Goal: Transaction & Acquisition: Book appointment/travel/reservation

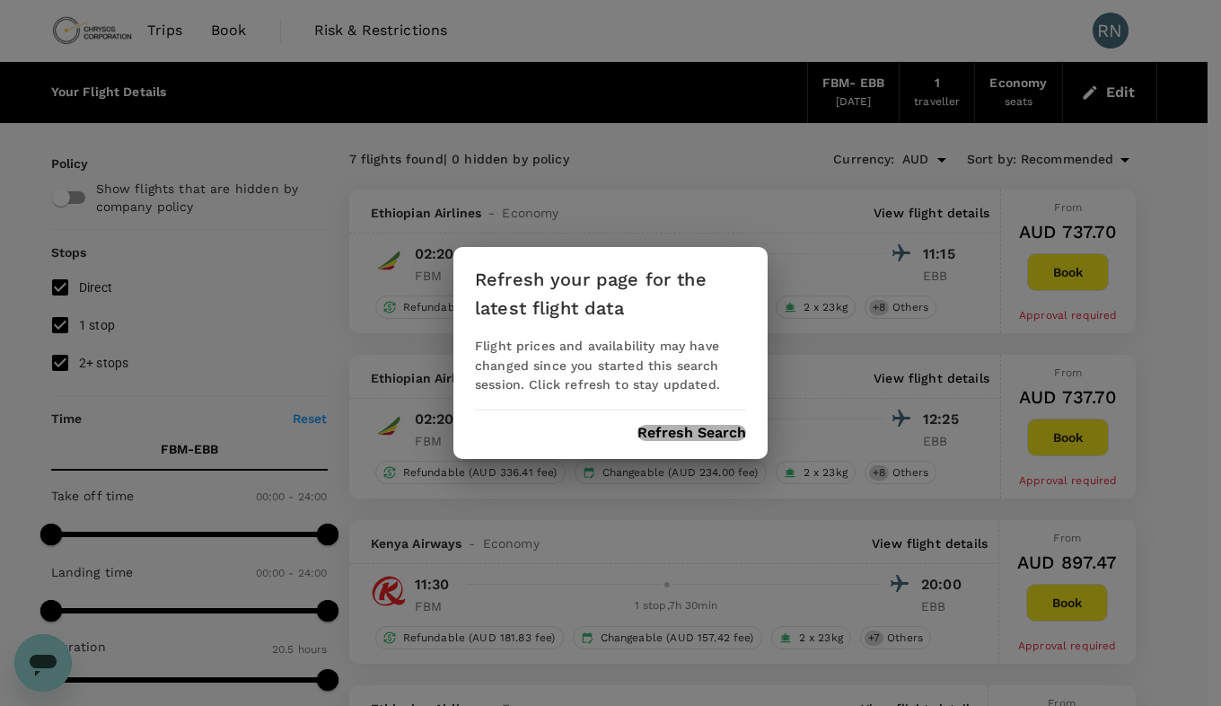
click at [684, 431] on button "Refresh Search" at bounding box center [692, 433] width 109 height 16
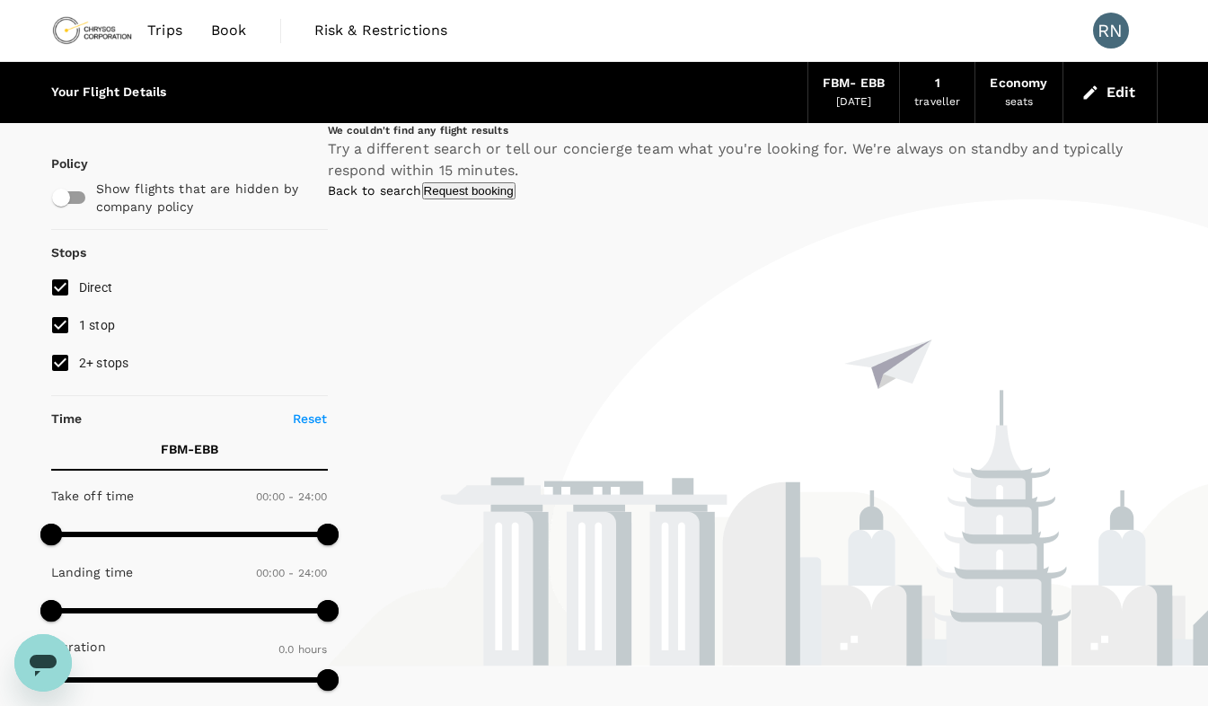
click at [233, 39] on span "Book" at bounding box center [229, 31] width 36 height 22
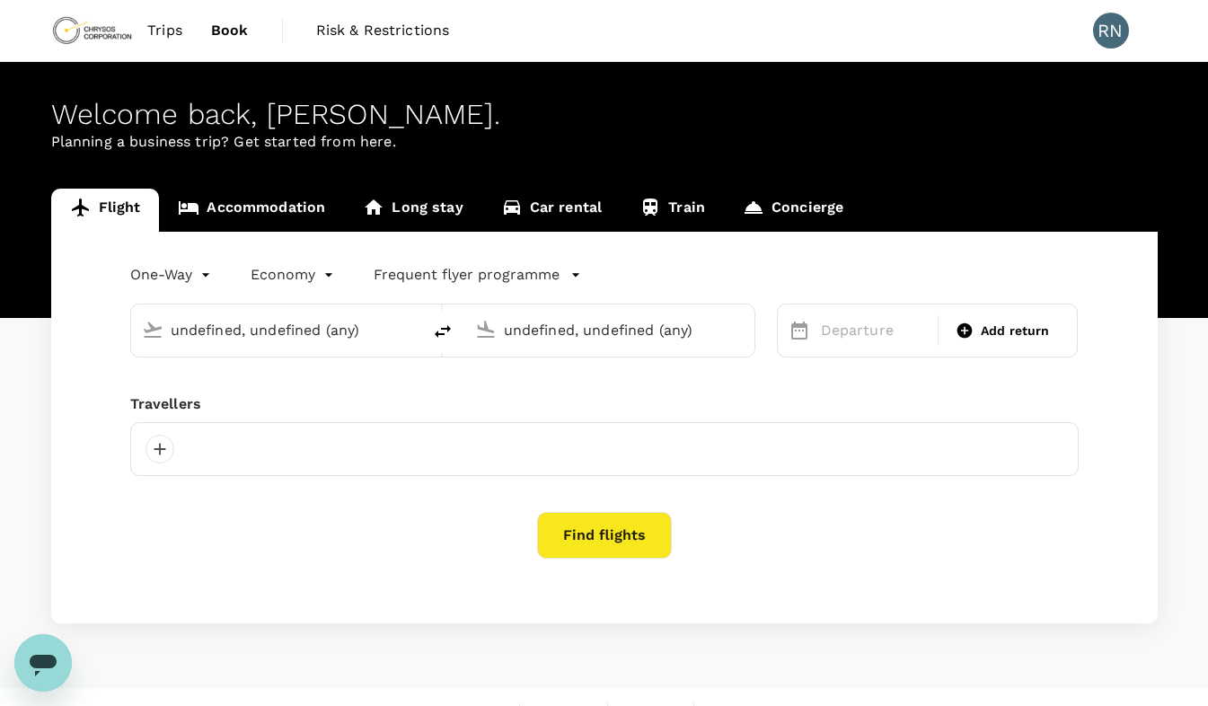
type input "[GEOGRAPHIC_DATA] (FBM)"
type input "Entebbe Intl (EBB)"
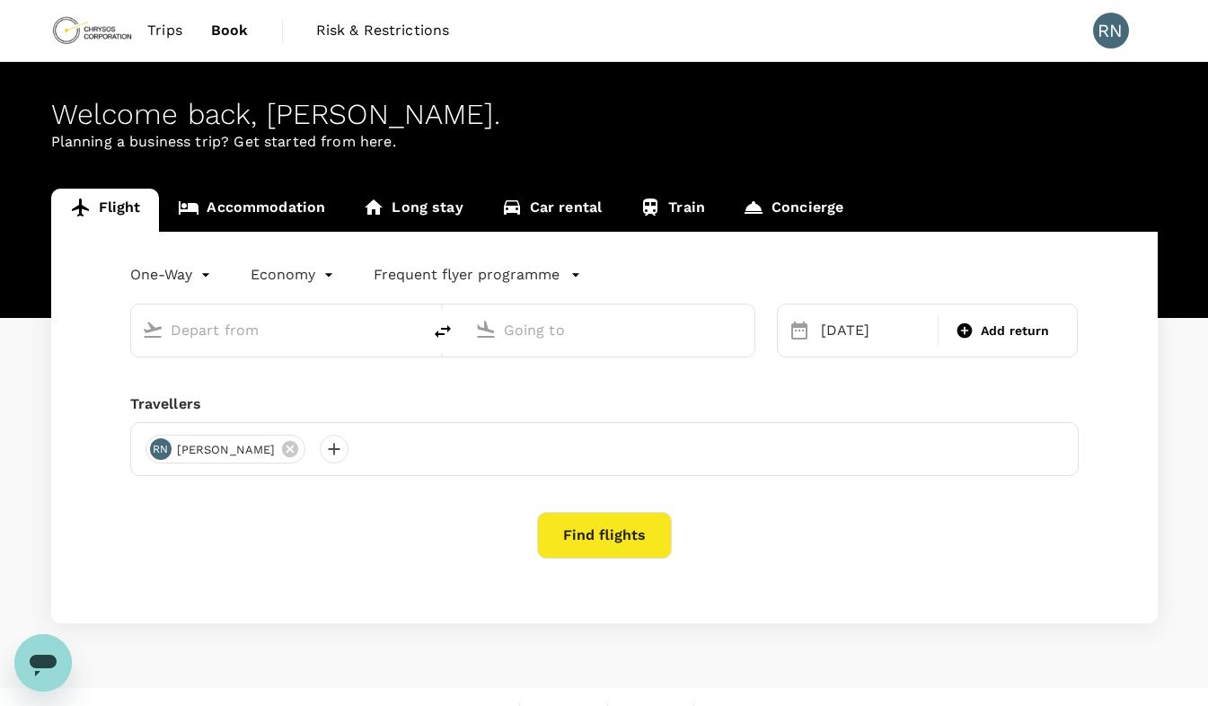
type input "[GEOGRAPHIC_DATA] (FBM)"
type input "Entebbe Intl (EBB)"
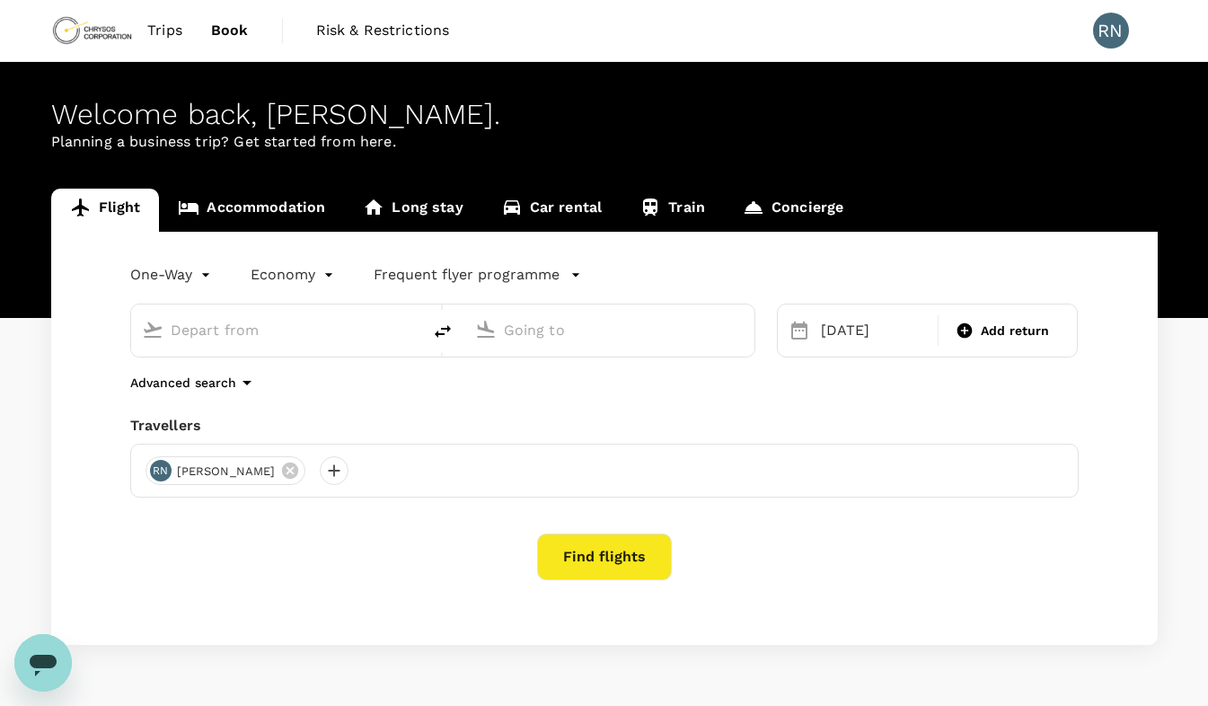
type input "[GEOGRAPHIC_DATA] (FBM)"
type input "Entebbe Intl (EBB)"
click at [160, 28] on span "Trips" at bounding box center [164, 31] width 35 height 22
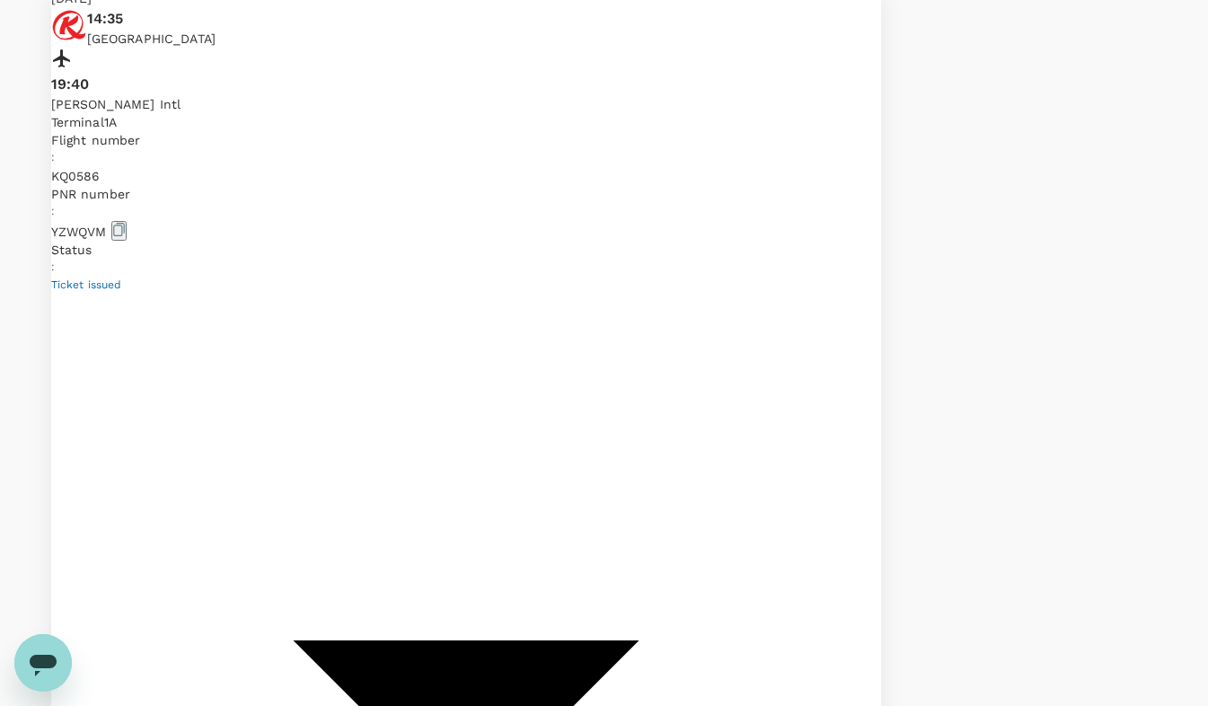
scroll to position [492, 0]
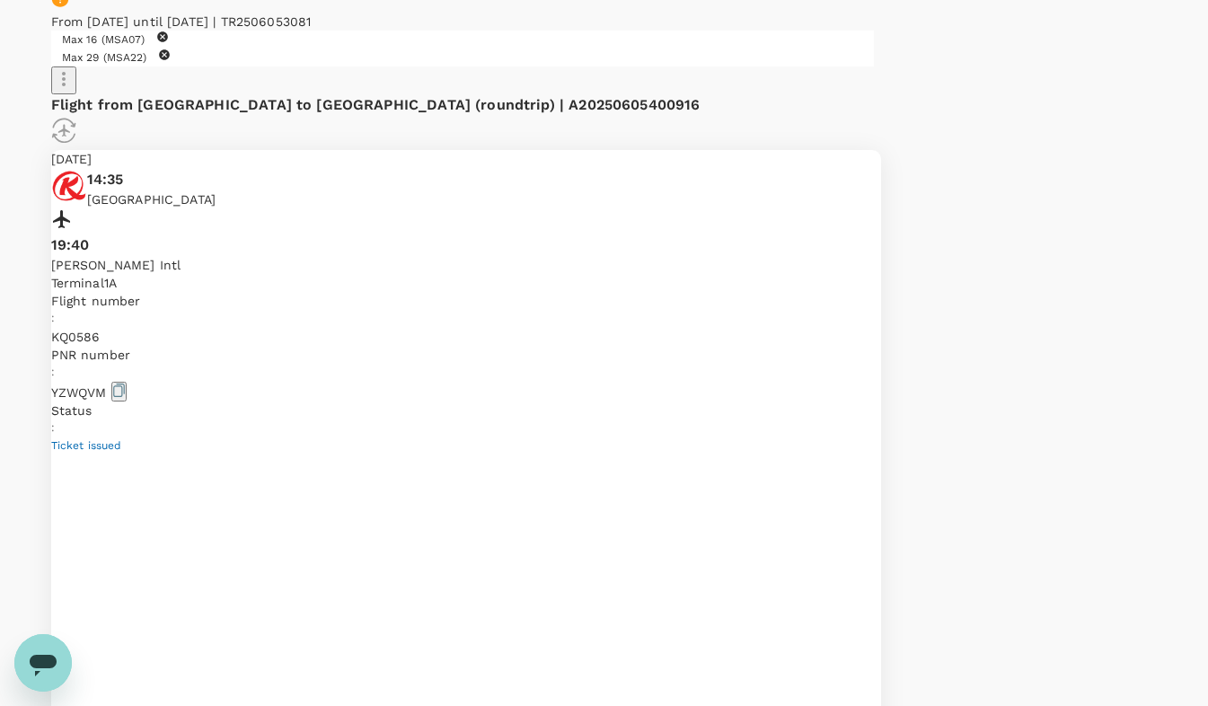
scroll to position [312, 0]
